Goal: Transaction & Acquisition: Purchase product/service

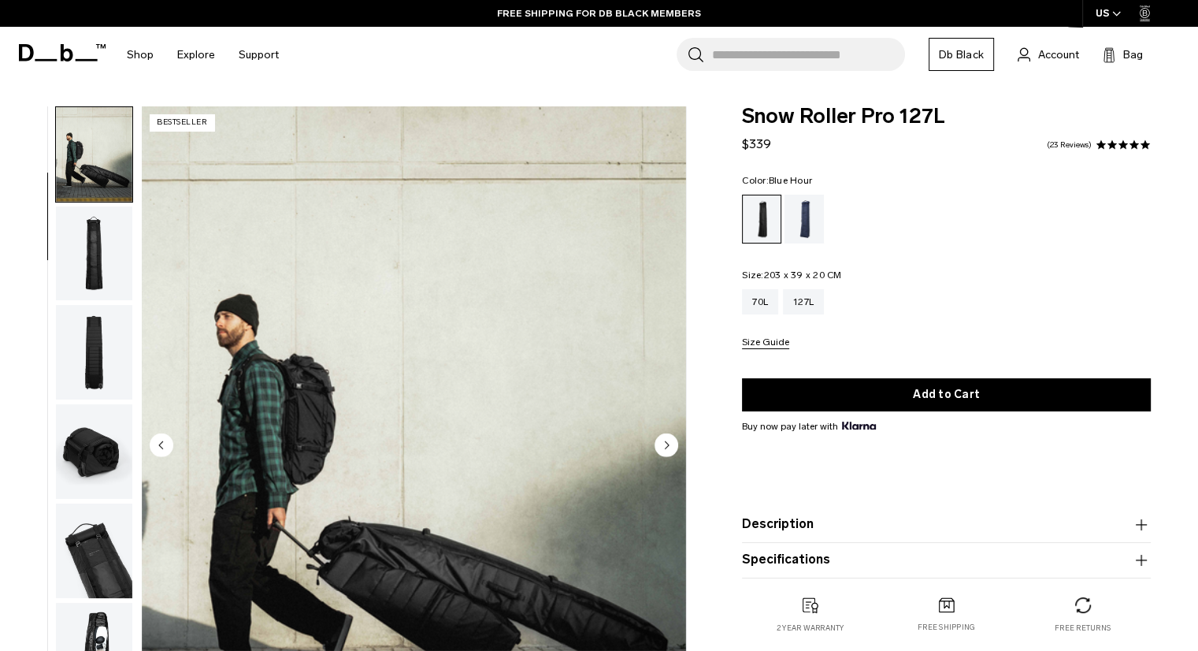
click at [811, 225] on div "Blue Hour" at bounding box center [805, 219] width 40 height 49
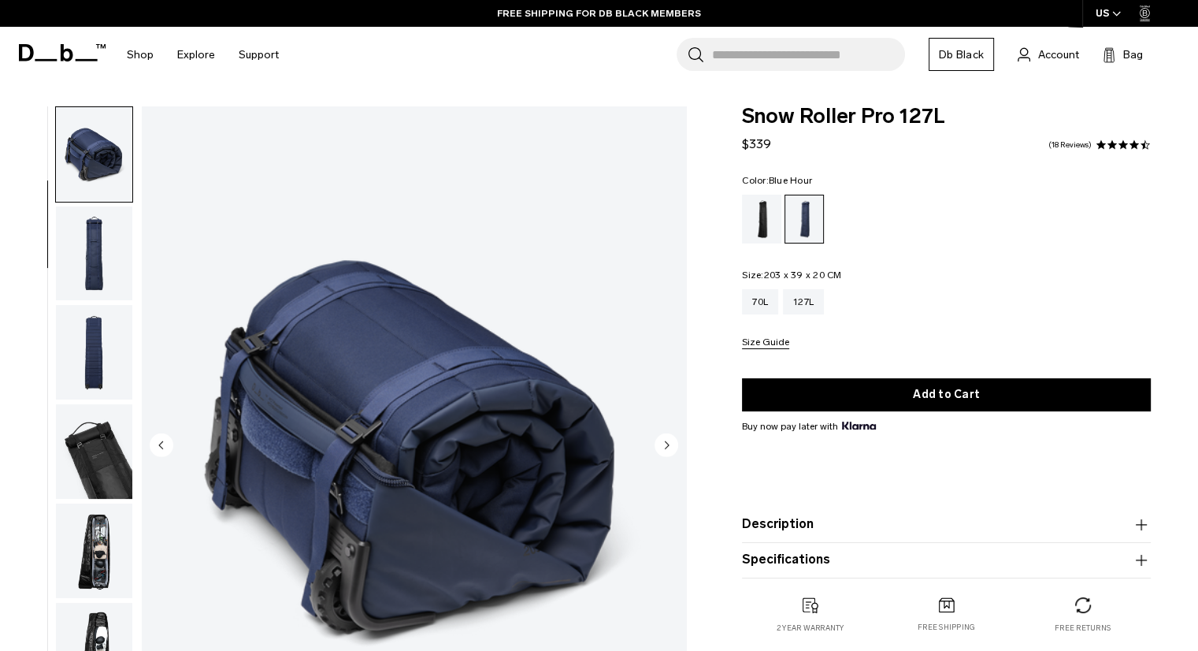
click at [106, 256] on img "button" at bounding box center [94, 253] width 76 height 95
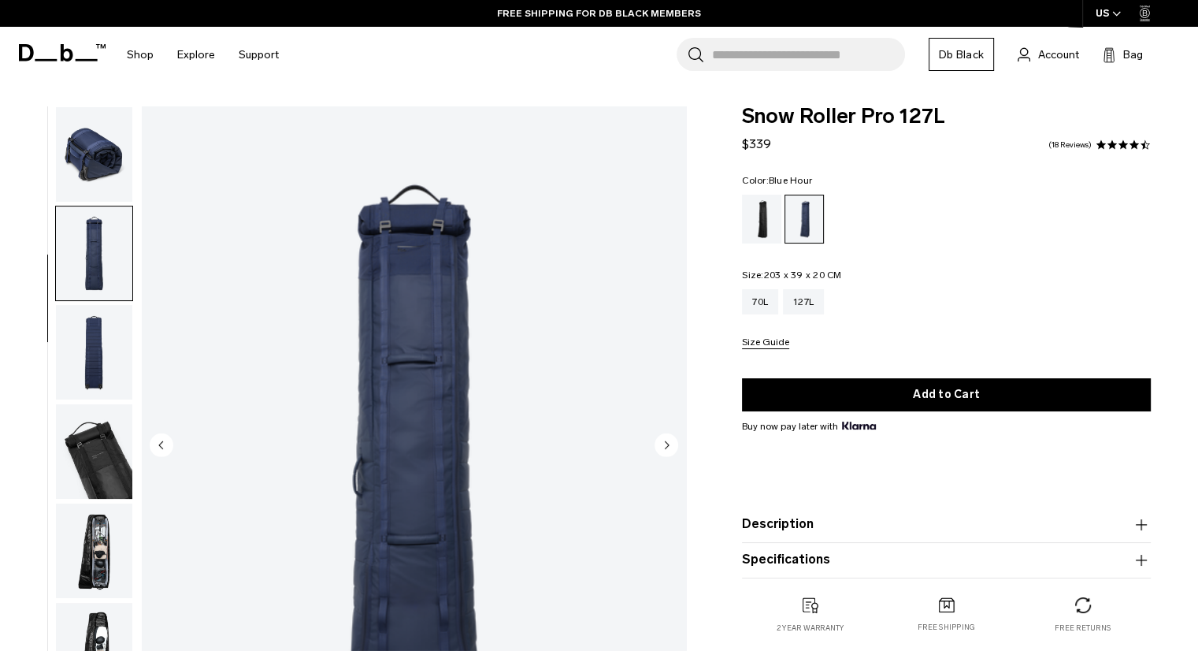
scroll to position [199, 0]
